Goal: Information Seeking & Learning: Check status

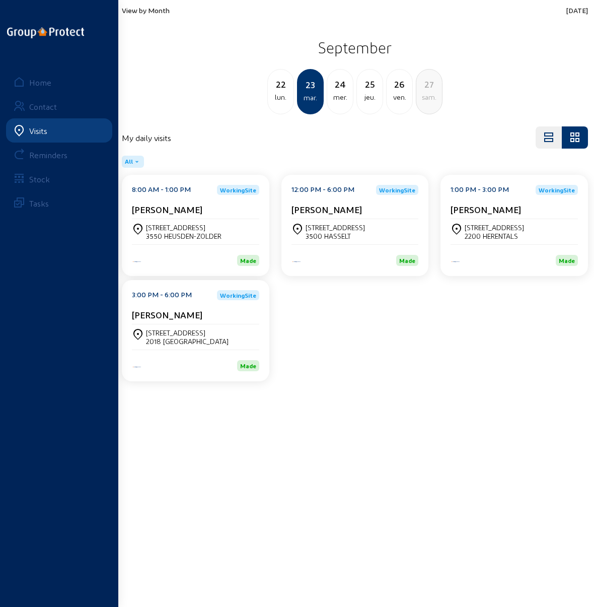
click at [139, 11] on span "View by Month" at bounding box center [146, 10] width 48 height 9
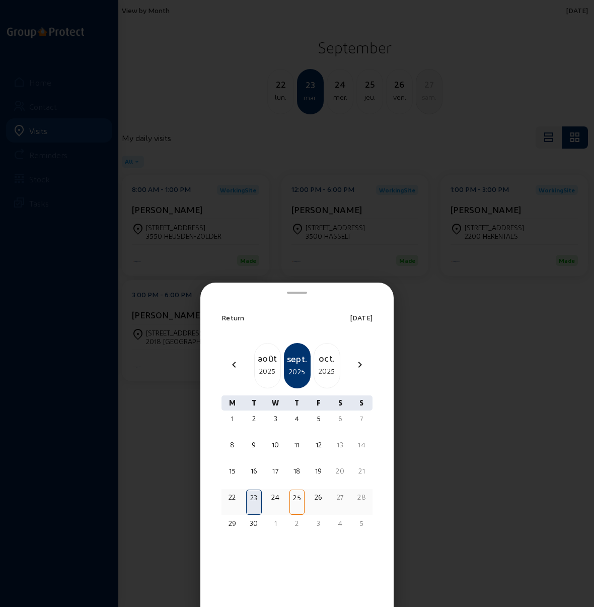
click at [295, 494] on div "25" at bounding box center [297, 497] width 13 height 10
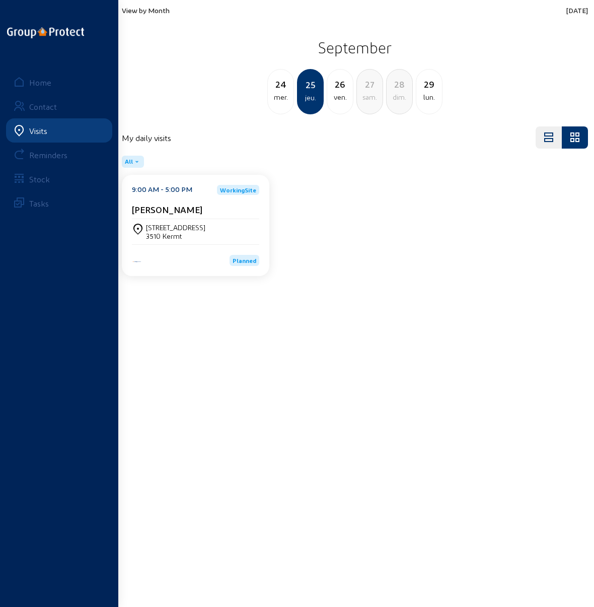
drag, startPoint x: 147, startPoint y: 227, endPoint x: 184, endPoint y: 236, distance: 38.5
click at [184, 236] on div "Meybroekstraat, 39 3510 Kermt" at bounding box center [175, 231] width 59 height 17
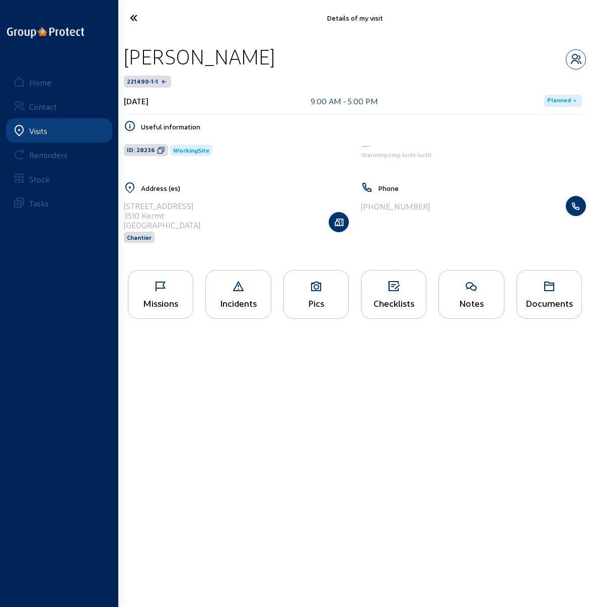
drag, startPoint x: 125, startPoint y: 206, endPoint x: 166, endPoint y: 215, distance: 42.3
click at [166, 215] on cam-list-title "Meybroekstraat, 39 3510 Kermt Belgique" at bounding box center [162, 215] width 77 height 29
copy cam-list-title "Meybroekstraat, 39 3510 Kermt"
click at [327, 283] on icon at bounding box center [316, 286] width 64 height 12
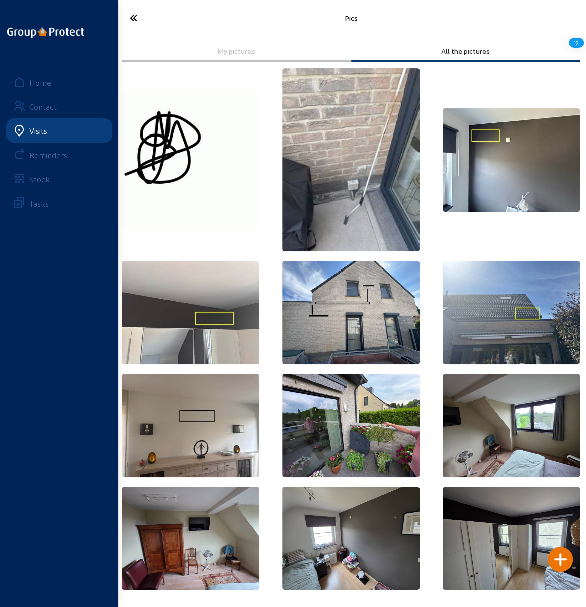
click at [134, 18] on icon at bounding box center [155, 18] width 60 height 18
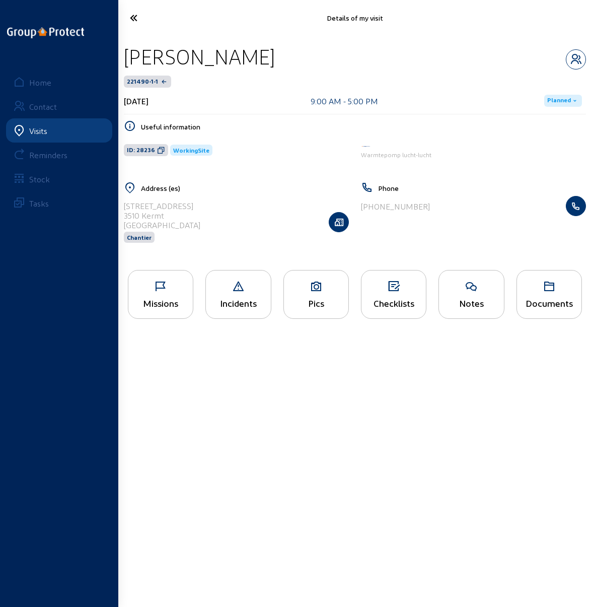
click at [394, 289] on icon at bounding box center [393, 286] width 64 height 12
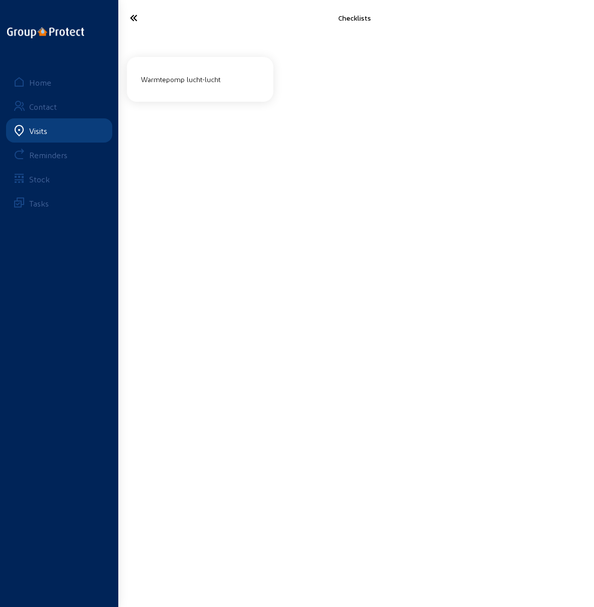
click at [182, 78] on div "Warmtepomp lucht-lucht" at bounding box center [200, 79] width 126 height 17
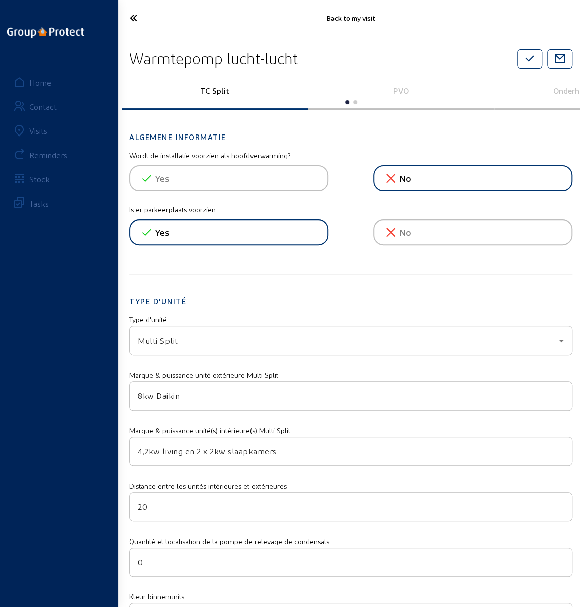
click at [125, 15] on icon at bounding box center [155, 18] width 60 height 18
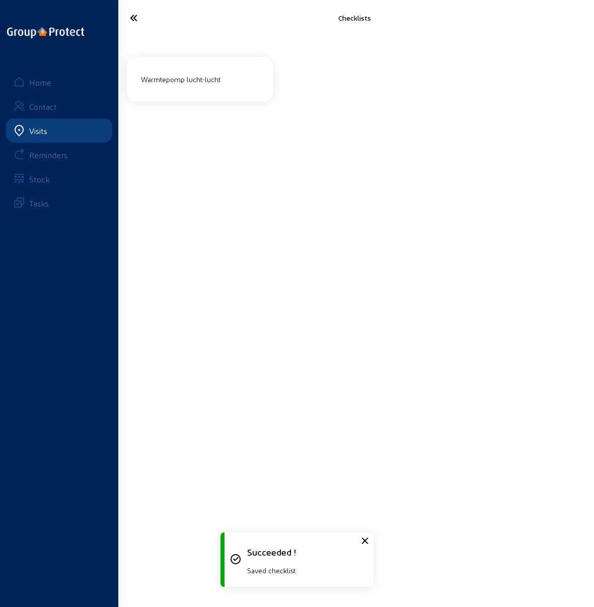
click at [134, 18] on icon at bounding box center [155, 18] width 61 height 18
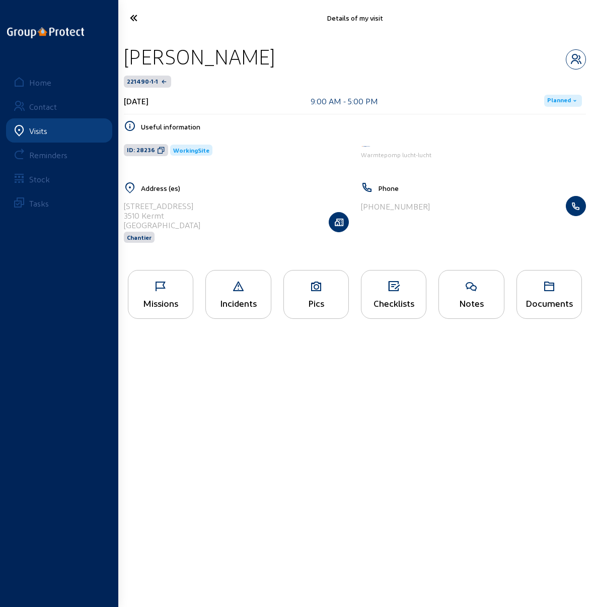
click at [133, 18] on icon at bounding box center [155, 18] width 61 height 18
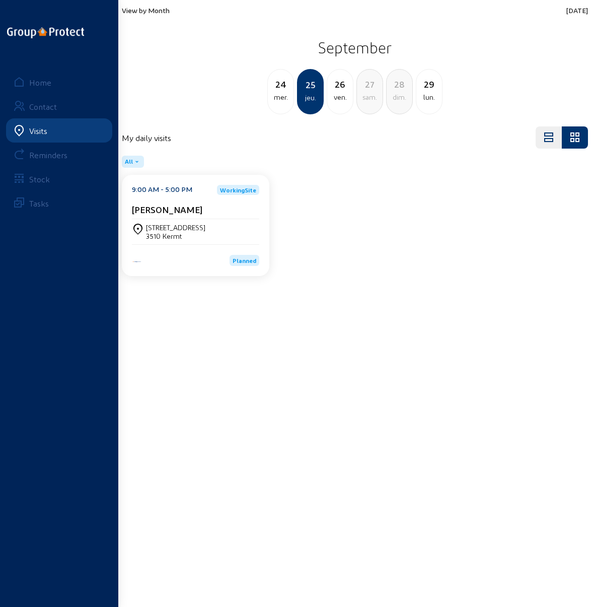
click at [143, 11] on span "View by Month" at bounding box center [146, 10] width 48 height 9
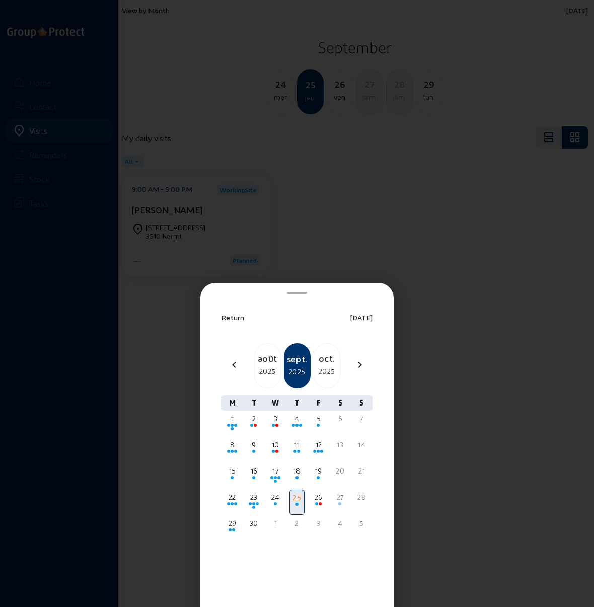
click at [478, 368] on div at bounding box center [297, 303] width 594 height 607
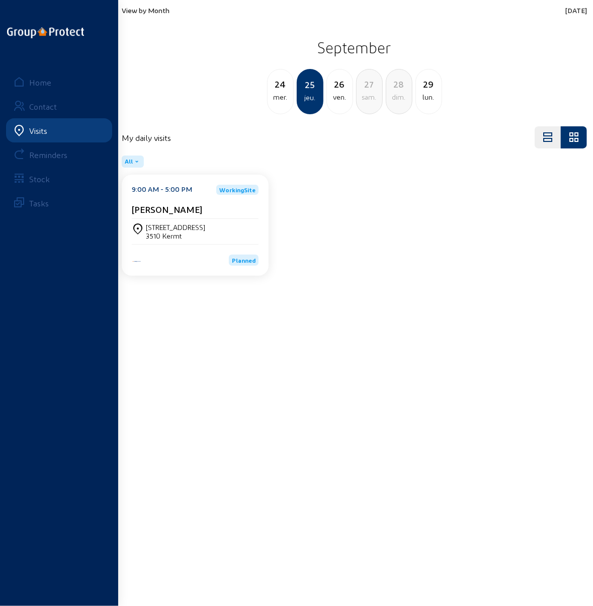
click at [136, 12] on span "View by Month" at bounding box center [146, 10] width 48 height 9
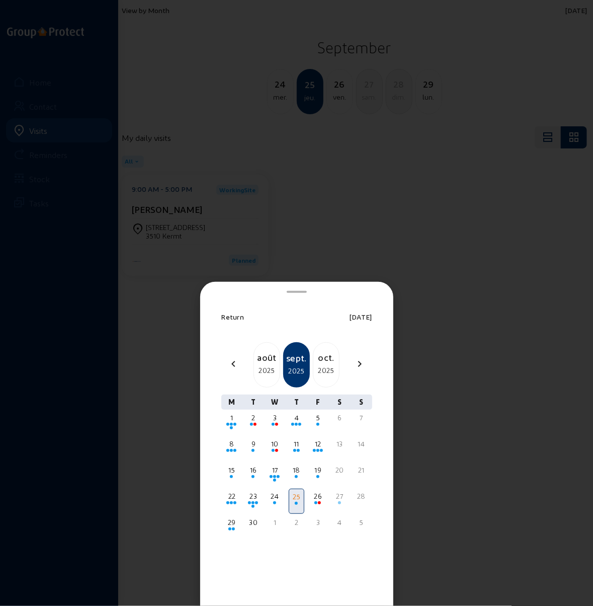
click at [329, 368] on div "2025" at bounding box center [327, 370] width 26 height 12
click at [318, 419] on div "3" at bounding box center [319, 418] width 14 height 10
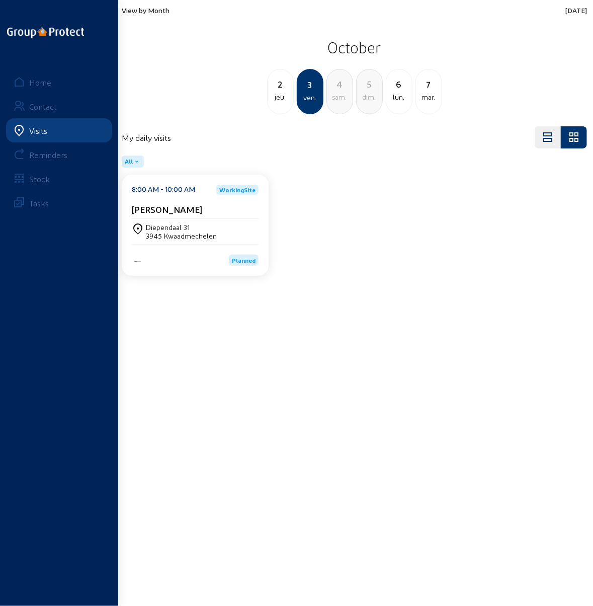
click at [163, 232] on div "3945 Kwaadmechelen" at bounding box center [181, 236] width 71 height 9
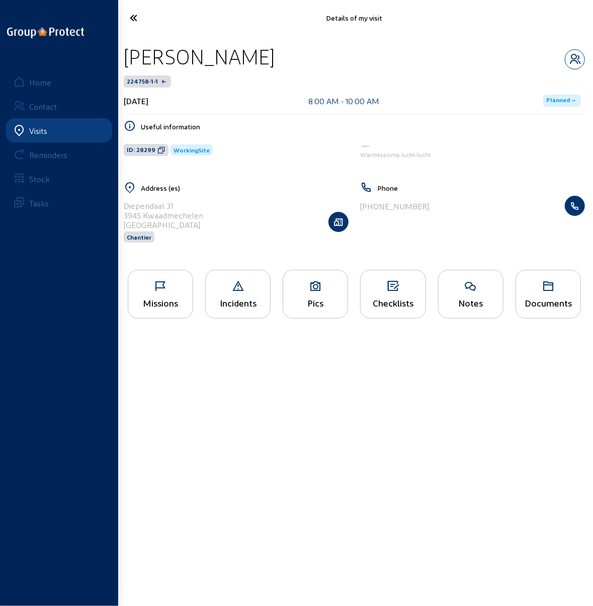
click at [311, 292] on div "Pics" at bounding box center [315, 294] width 65 height 49
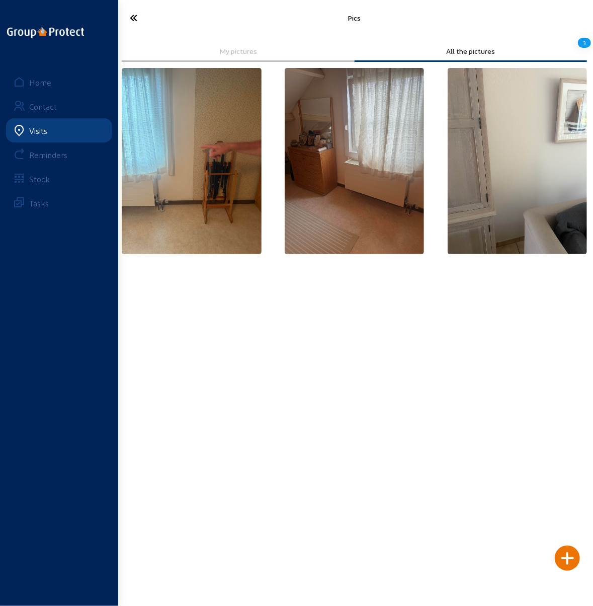
click at [135, 18] on icon at bounding box center [155, 18] width 61 height 18
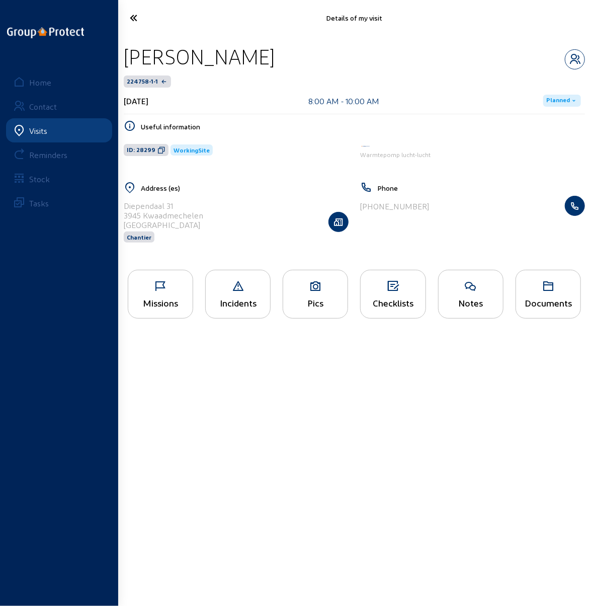
click at [133, 18] on icon at bounding box center [155, 18] width 61 height 18
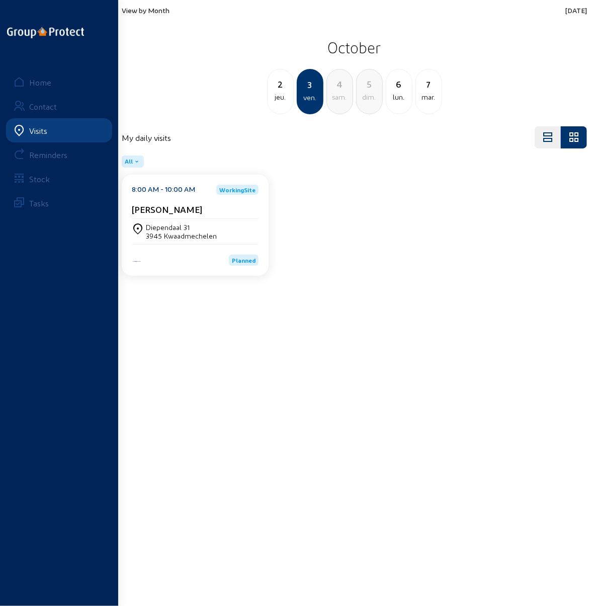
click at [178, 230] on div "Diependaal 31" at bounding box center [181, 227] width 71 height 9
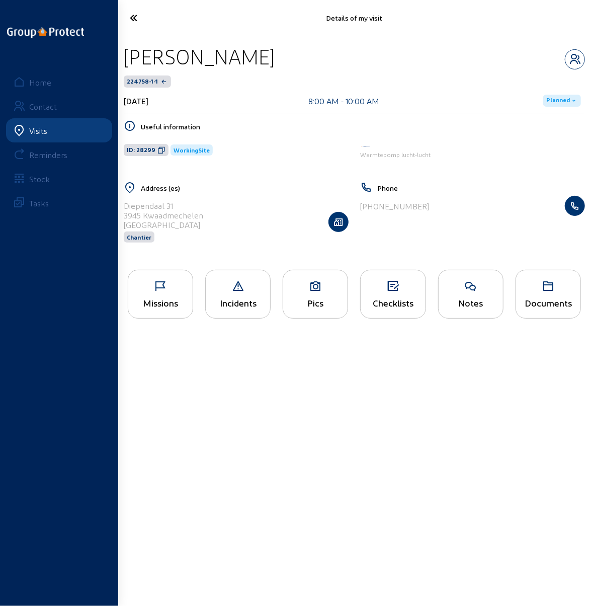
click at [389, 289] on icon at bounding box center [393, 286] width 64 height 12
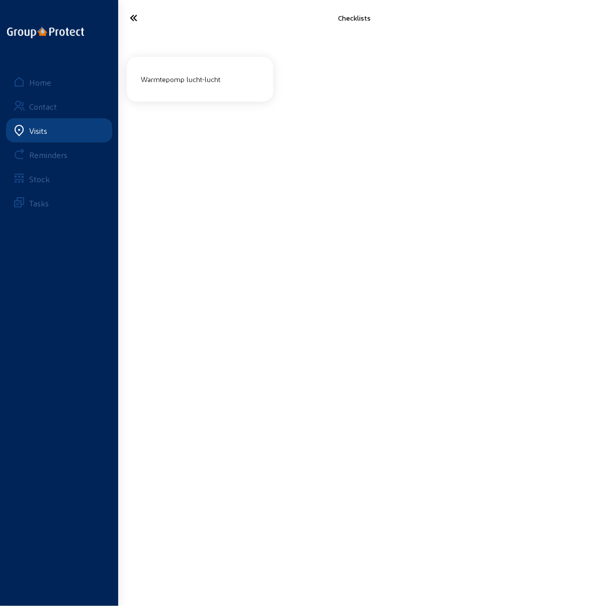
click at [186, 76] on div "Warmtepomp lucht-lucht" at bounding box center [200, 79] width 126 height 17
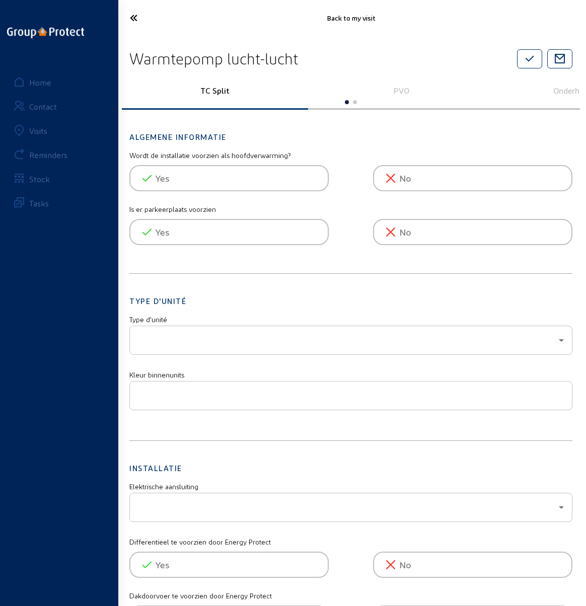
click at [126, 19] on icon at bounding box center [155, 18] width 60 height 18
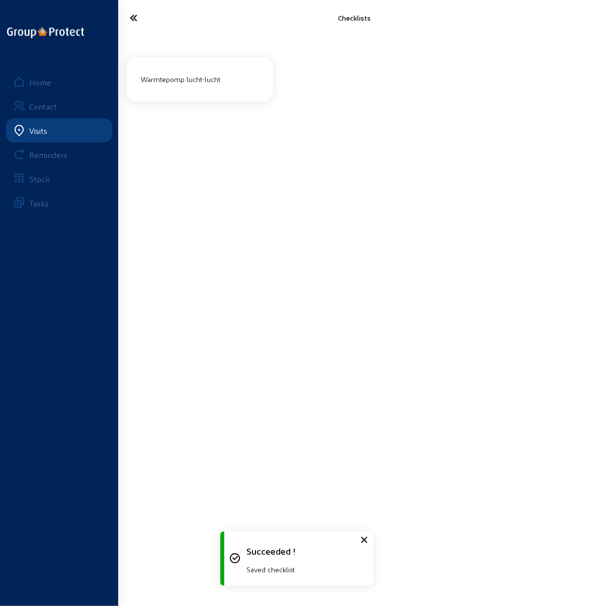
click at [126, 19] on icon at bounding box center [155, 18] width 61 height 18
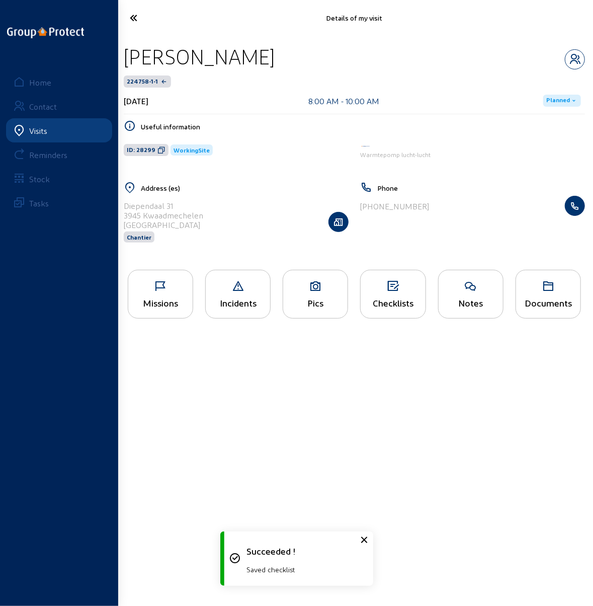
click at [161, 291] on div "Missions" at bounding box center [160, 294] width 65 height 49
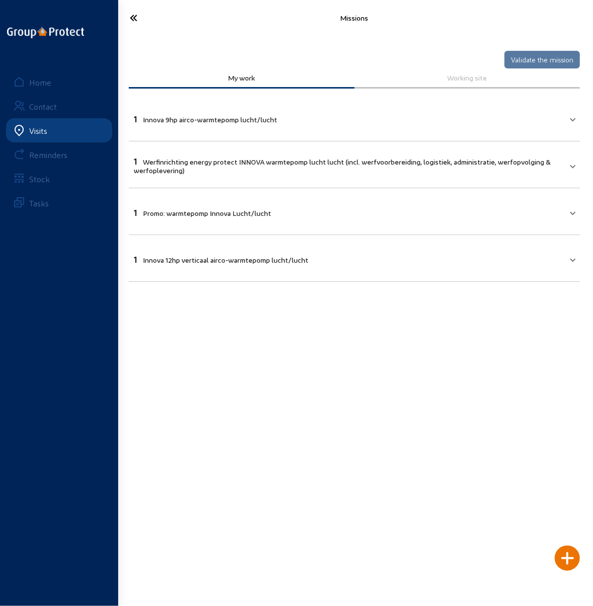
click at [135, 19] on icon at bounding box center [155, 18] width 61 height 18
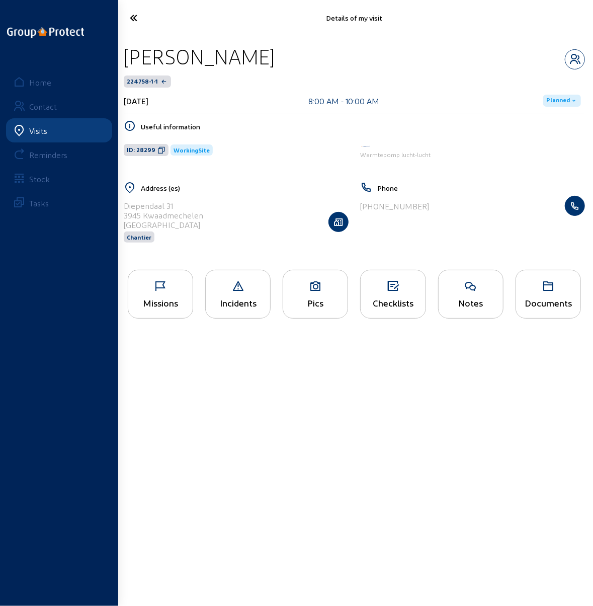
click at [134, 18] on icon at bounding box center [155, 18] width 61 height 18
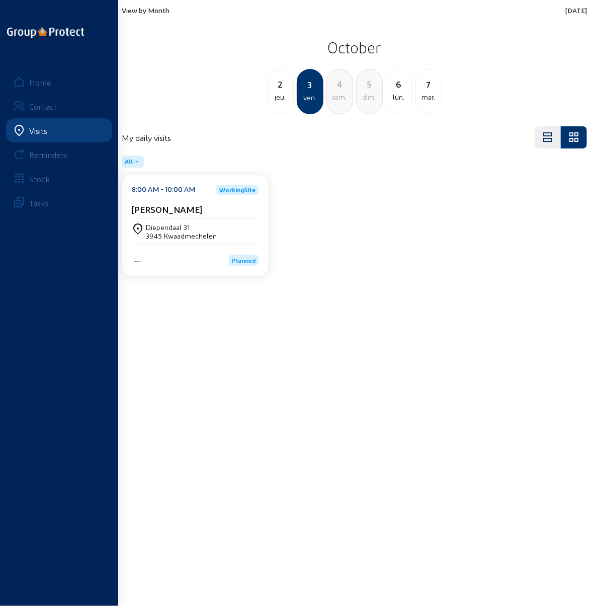
click at [281, 92] on div "jeu." at bounding box center [281, 97] width 26 height 12
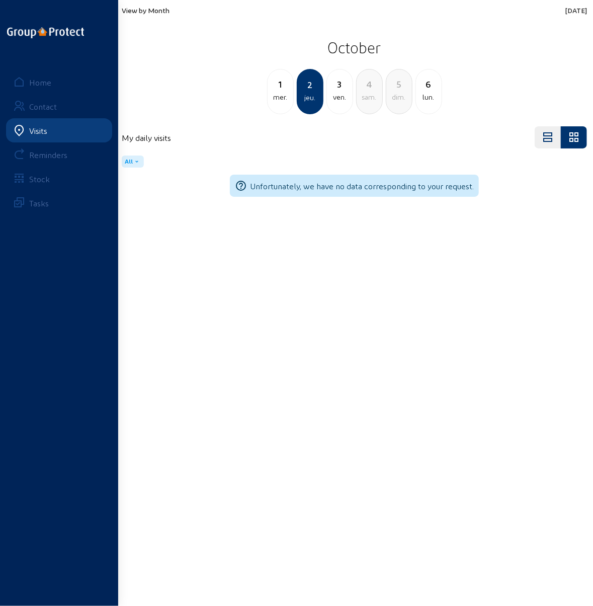
click at [282, 92] on div "mer." at bounding box center [281, 97] width 26 height 12
click at [282, 92] on div "mar." at bounding box center [281, 97] width 26 height 12
click at [282, 92] on div "lun." at bounding box center [281, 97] width 26 height 12
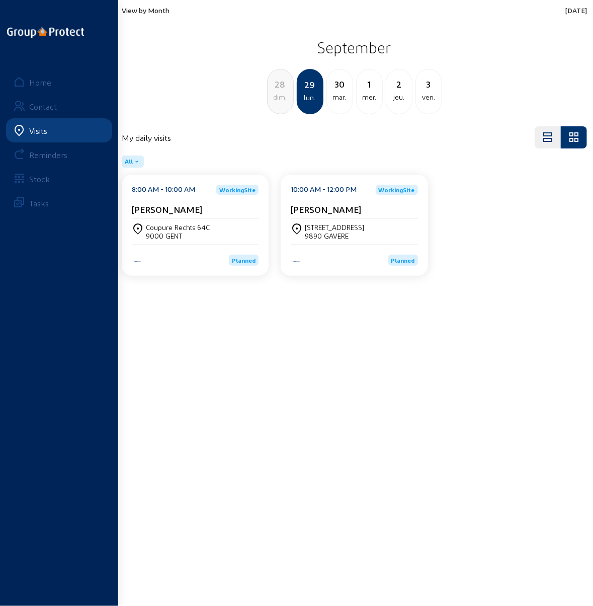
click at [184, 208] on cam-card-title "[PERSON_NAME]" at bounding box center [167, 209] width 70 height 11
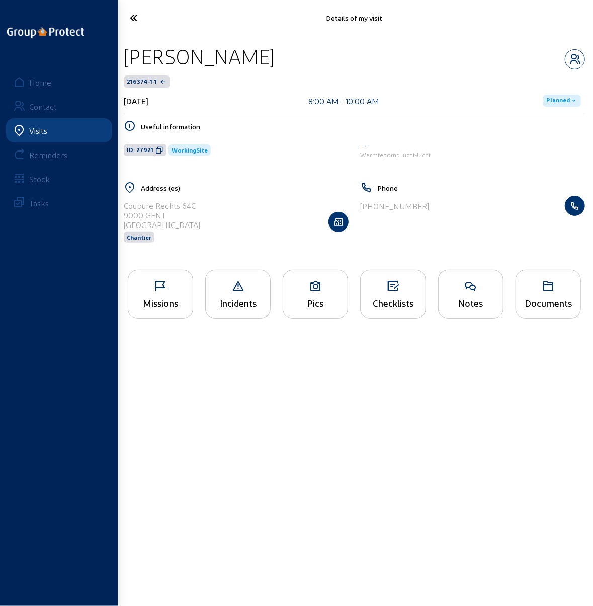
click at [151, 291] on div "Missions" at bounding box center [160, 294] width 65 height 49
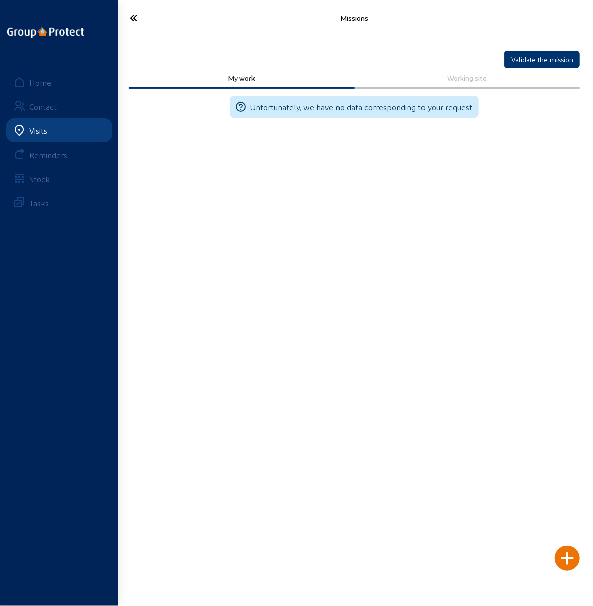
click at [137, 19] on icon at bounding box center [155, 18] width 61 height 18
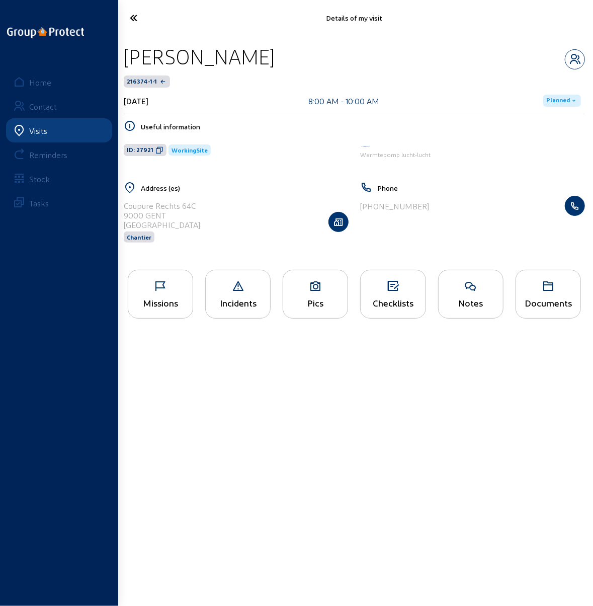
click at [320, 292] on div "Pics" at bounding box center [315, 294] width 65 height 49
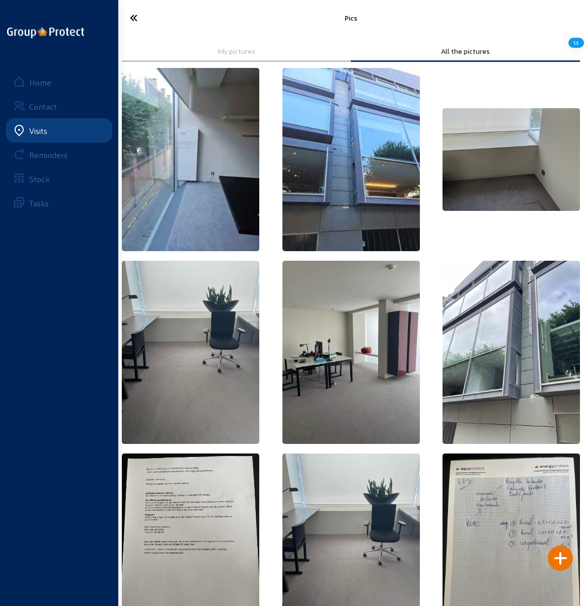
click at [131, 18] on icon at bounding box center [155, 18] width 60 height 18
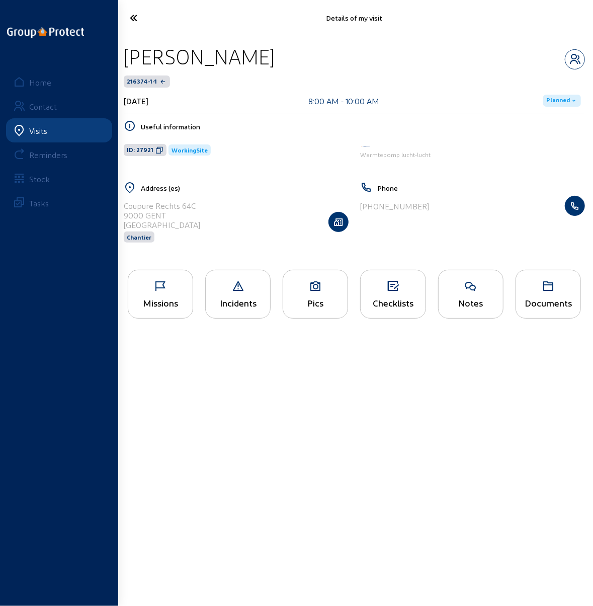
click at [131, 17] on icon at bounding box center [155, 18] width 61 height 18
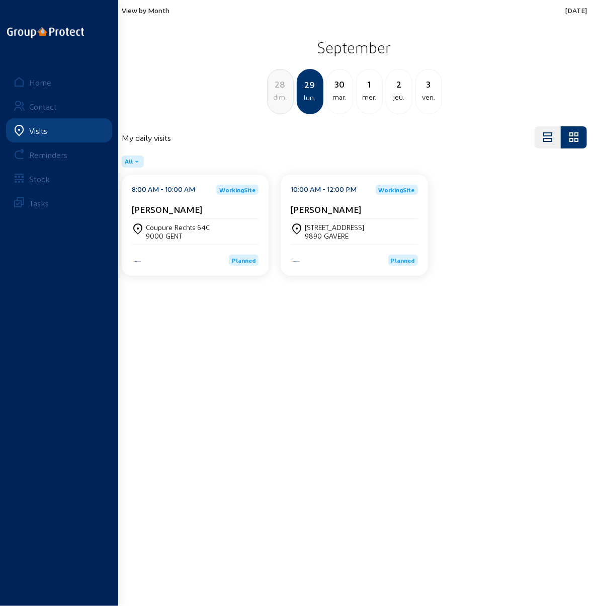
click at [323, 226] on div "[STREET_ADDRESS]" at bounding box center [334, 227] width 59 height 9
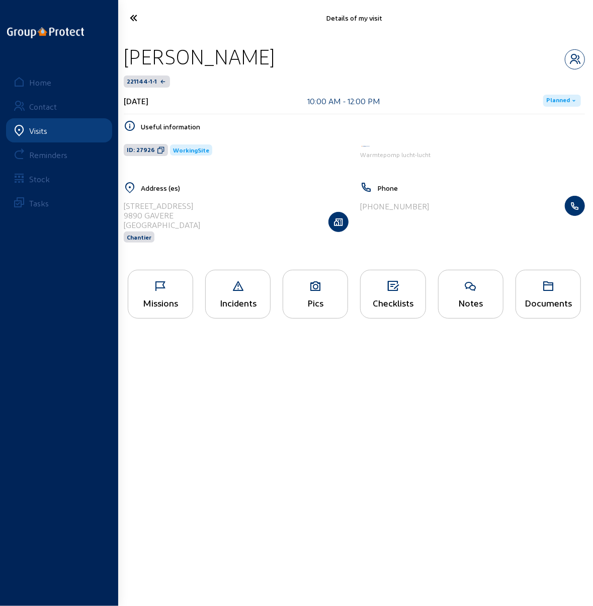
click at [317, 289] on icon at bounding box center [315, 286] width 64 height 12
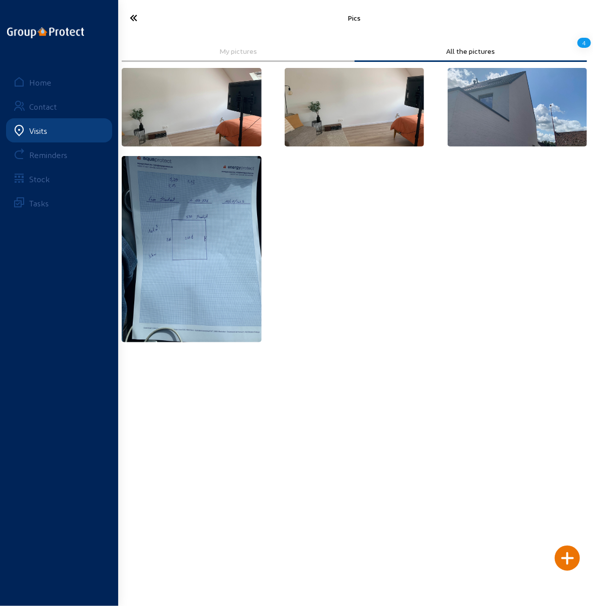
click at [139, 15] on icon at bounding box center [155, 18] width 61 height 18
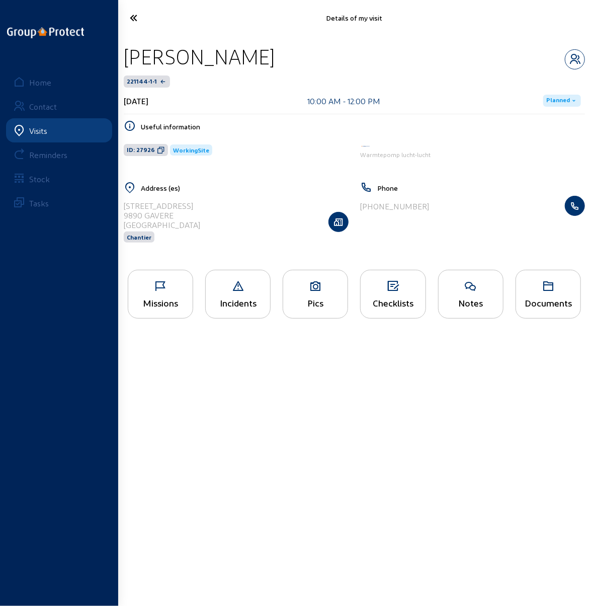
click at [165, 283] on icon at bounding box center [160, 286] width 64 height 12
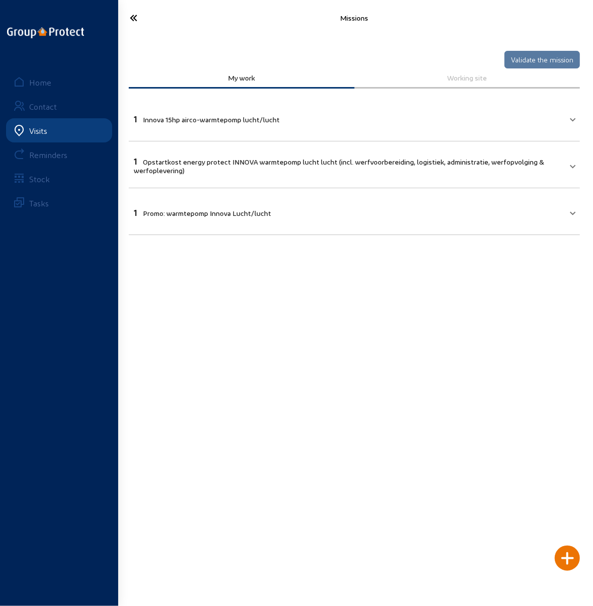
click at [127, 16] on icon at bounding box center [155, 18] width 61 height 18
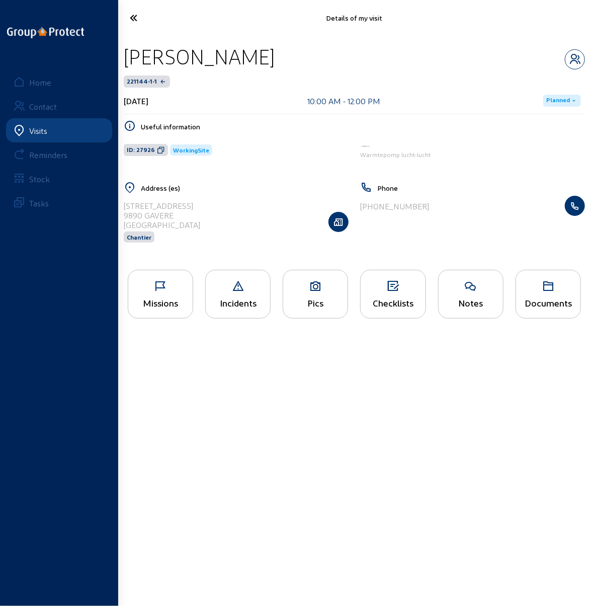
click at [131, 16] on icon at bounding box center [155, 18] width 61 height 18
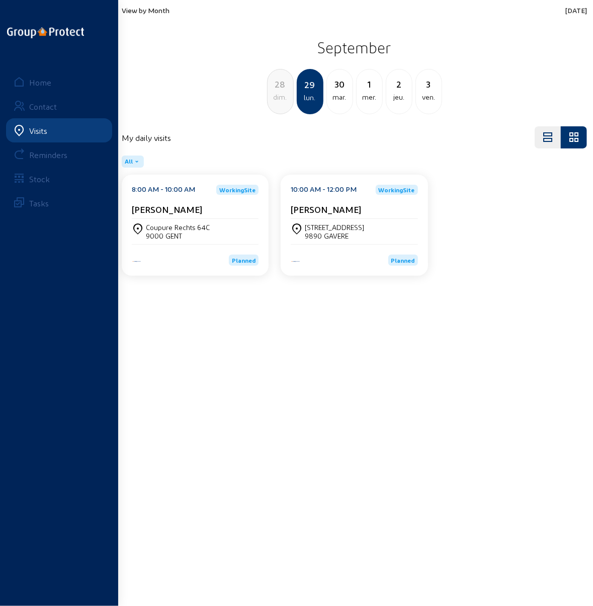
click at [139, 8] on span "View by Month" at bounding box center [146, 10] width 48 height 9
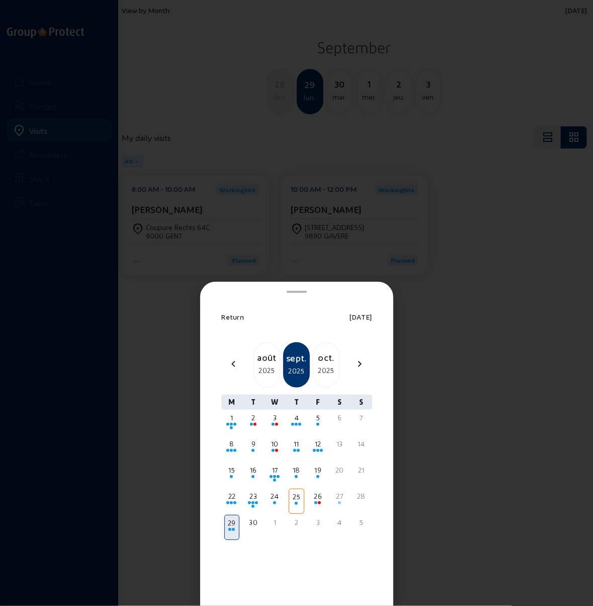
click at [328, 367] on div "2025" at bounding box center [327, 370] width 26 height 12
click at [275, 447] on div "8" at bounding box center [275, 444] width 14 height 10
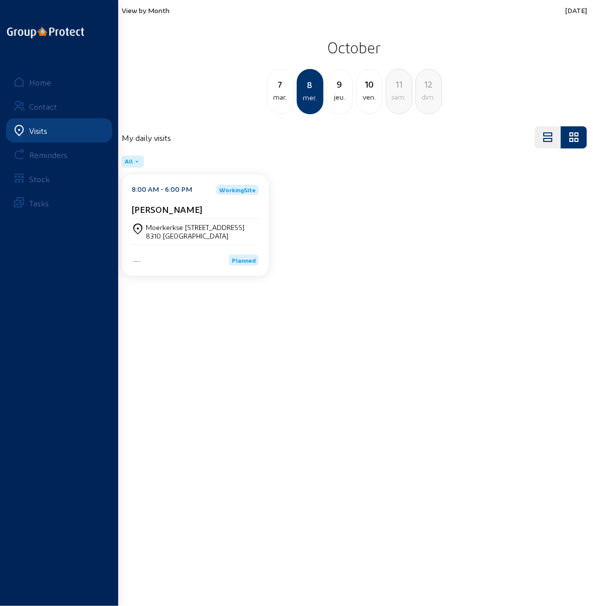
click at [165, 226] on div "Moerkerkse [STREET_ADDRESS]" at bounding box center [195, 227] width 99 height 9
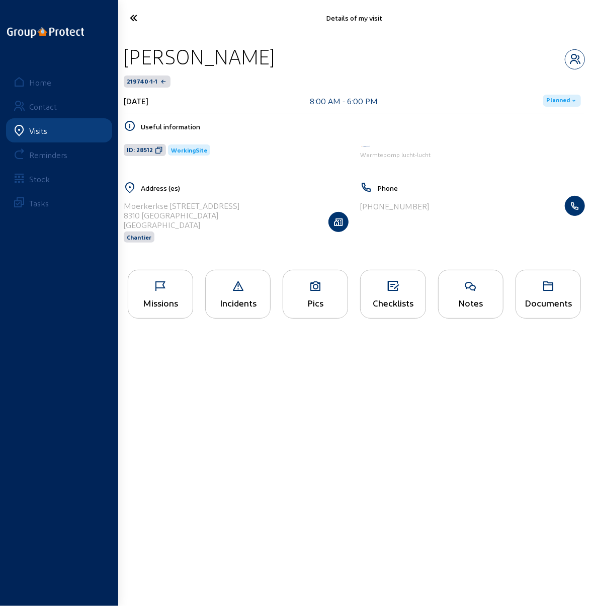
click at [164, 289] on icon at bounding box center [160, 286] width 64 height 12
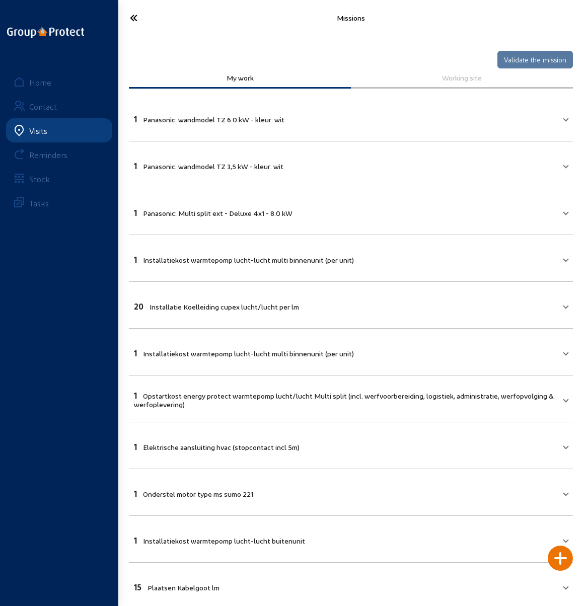
click at [135, 17] on icon at bounding box center [155, 18] width 60 height 18
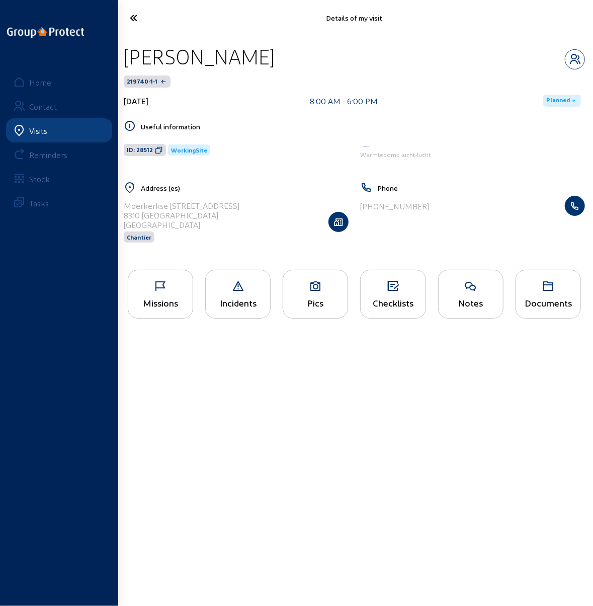
click at [133, 15] on icon at bounding box center [155, 18] width 61 height 18
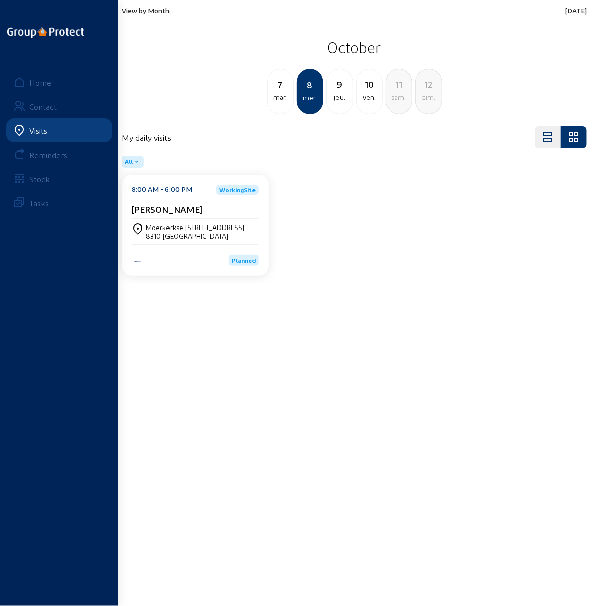
click at [337, 94] on div "jeu." at bounding box center [340, 97] width 26 height 12
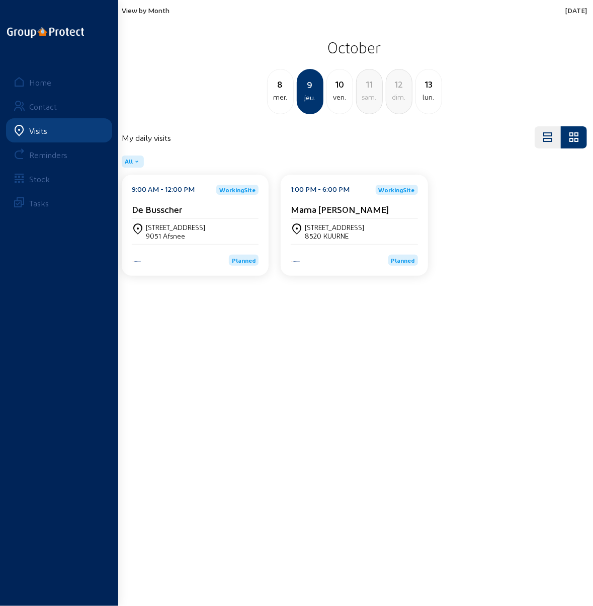
click at [340, 90] on div "10" at bounding box center [340, 84] width 26 height 14
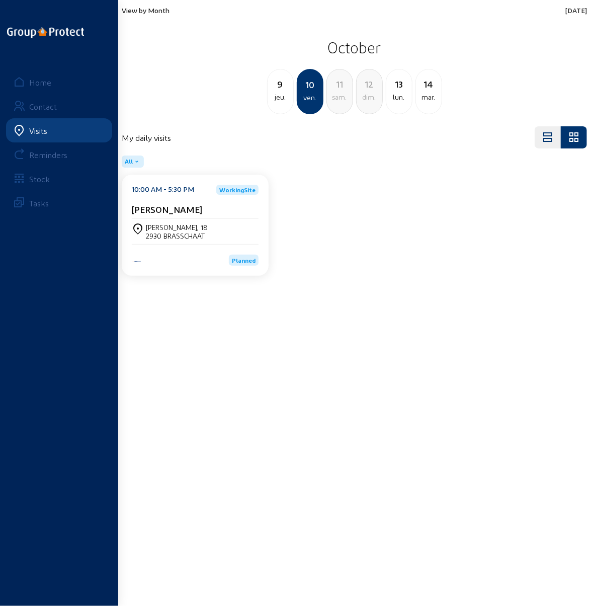
click at [173, 222] on div "[PERSON_NAME], 18 2930 BRASSCHAAT" at bounding box center [195, 231] width 127 height 25
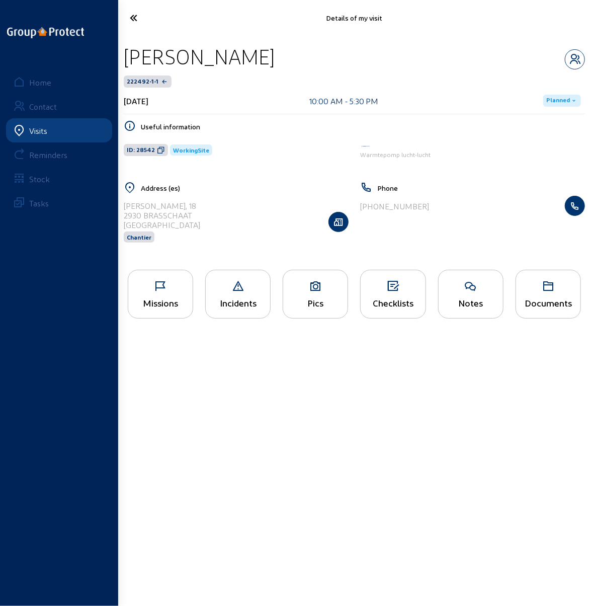
click at [156, 287] on icon at bounding box center [160, 286] width 64 height 12
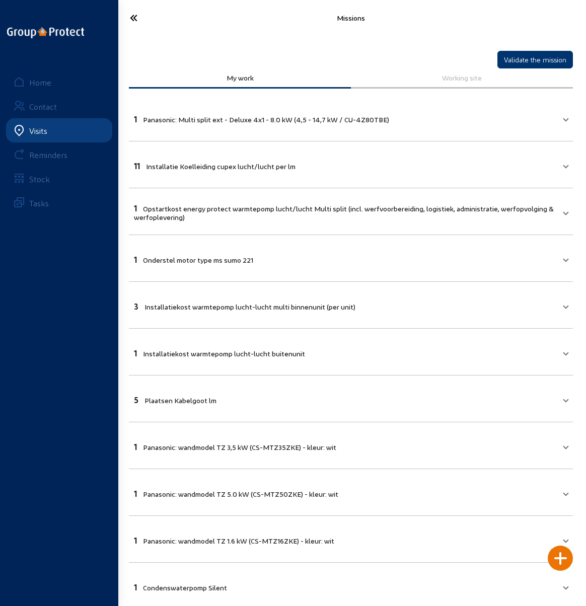
click at [133, 18] on icon at bounding box center [155, 18] width 60 height 18
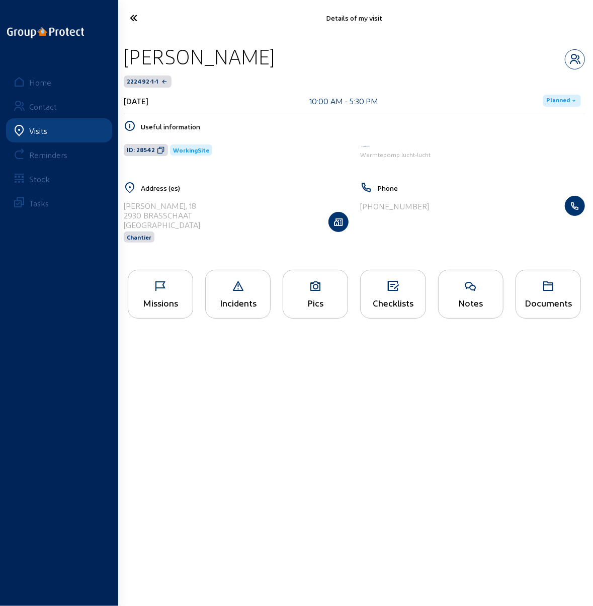
click at [133, 18] on icon at bounding box center [155, 18] width 61 height 18
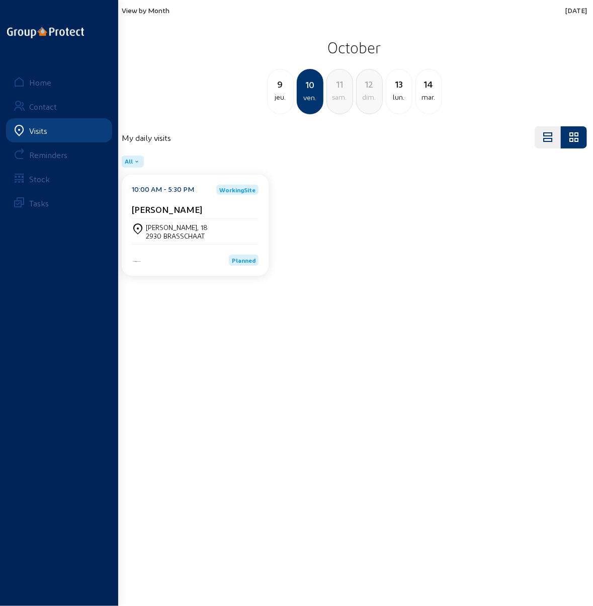
click at [399, 93] on div "lun." at bounding box center [400, 97] width 26 height 12
click at [166, 229] on div "[STREET_ADDRESS]" at bounding box center [175, 227] width 59 height 9
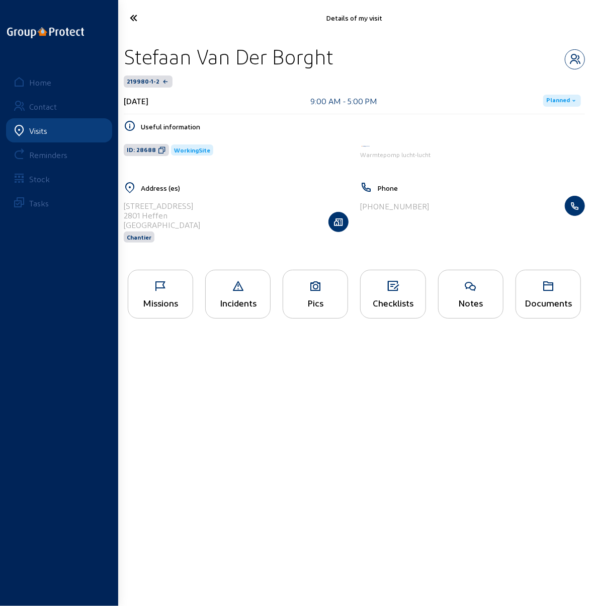
click at [156, 293] on div "Missions" at bounding box center [160, 294] width 65 height 49
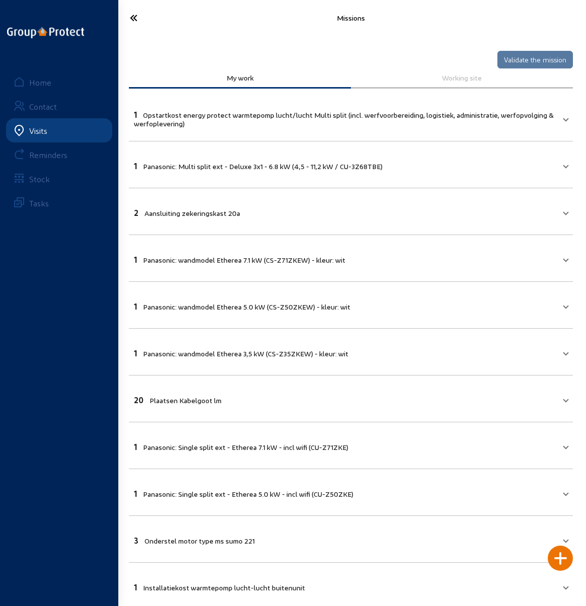
click at [134, 17] on icon at bounding box center [155, 18] width 60 height 18
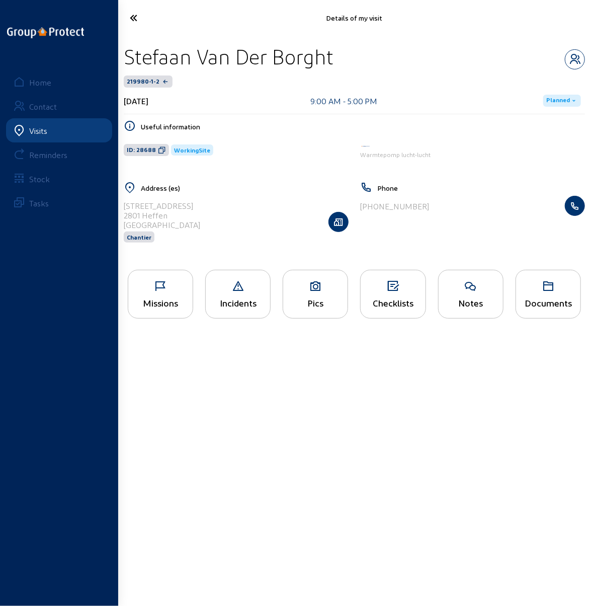
click at [134, 17] on icon at bounding box center [155, 18] width 61 height 18
